Goal: Task Accomplishment & Management: Use online tool/utility

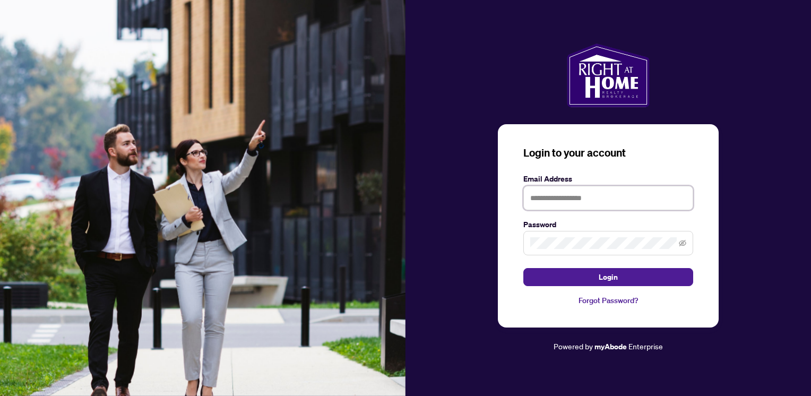
click at [597, 192] on input "text" at bounding box center [608, 198] width 170 height 24
type input "**********"
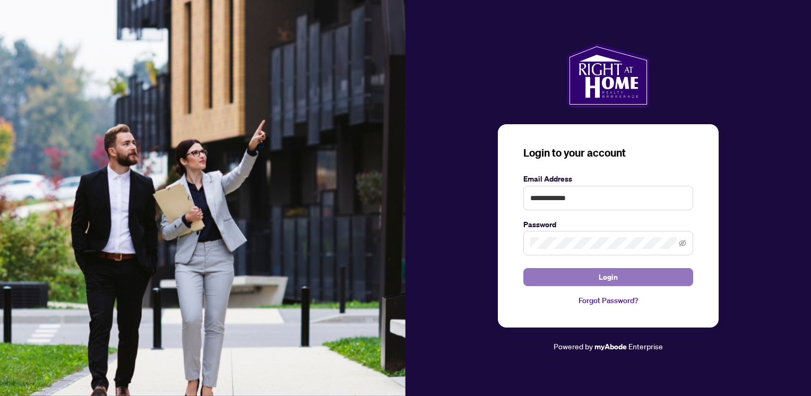
click at [597, 276] on button "Login" at bounding box center [608, 277] width 170 height 18
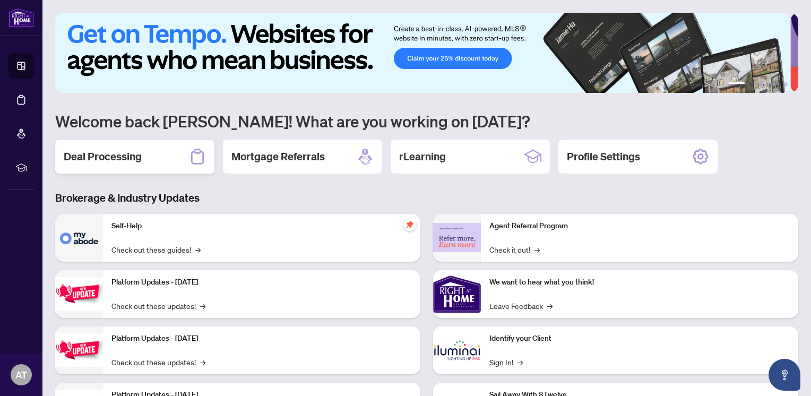
click at [140, 160] on h2 "Deal Processing" at bounding box center [103, 156] width 78 height 15
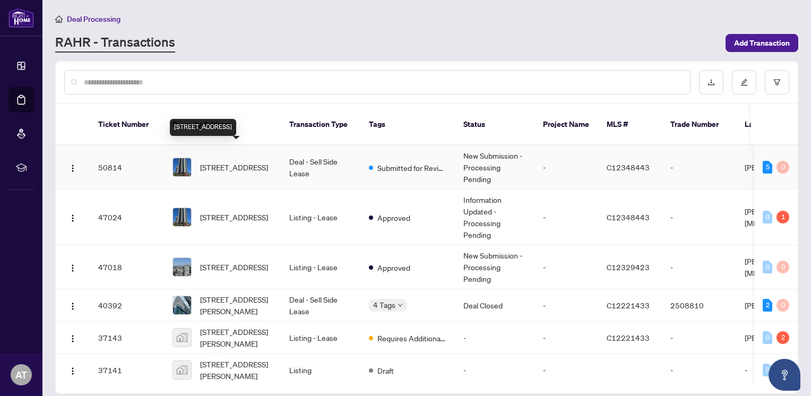
click at [230, 161] on span "[STREET_ADDRESS]" at bounding box center [234, 167] width 68 height 12
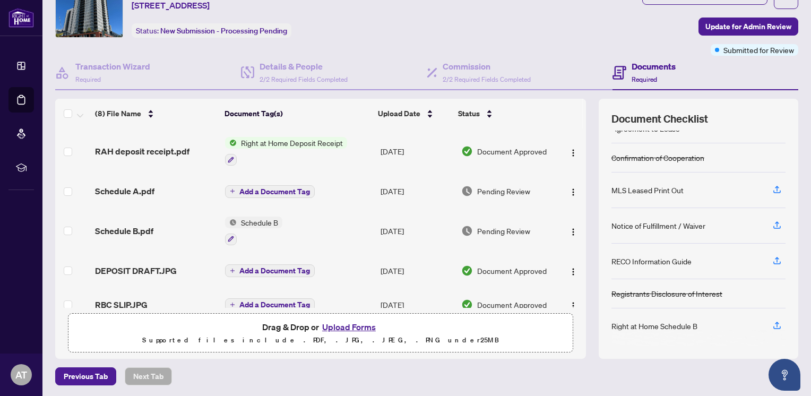
click at [289, 141] on span "Right at Home Deposit Receipt" at bounding box center [292, 143] width 110 height 12
click at [264, 192] on span "Right at Home Deposit Receipt" at bounding box center [289, 193] width 110 height 12
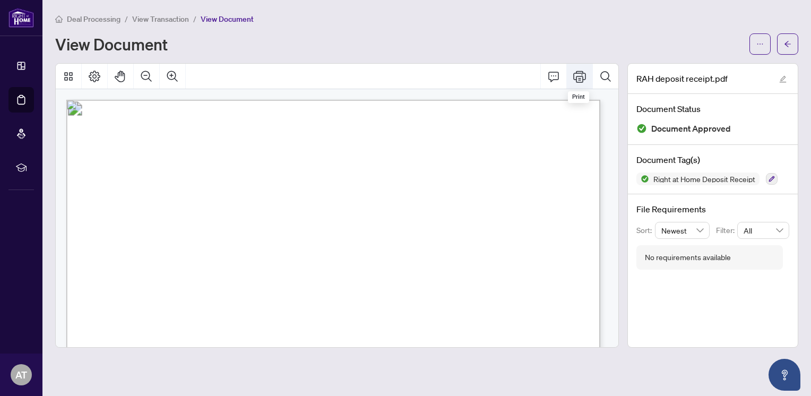
click at [579, 78] on icon "Print" at bounding box center [579, 76] width 13 height 13
